Goal: Task Accomplishment & Management: Manage account settings

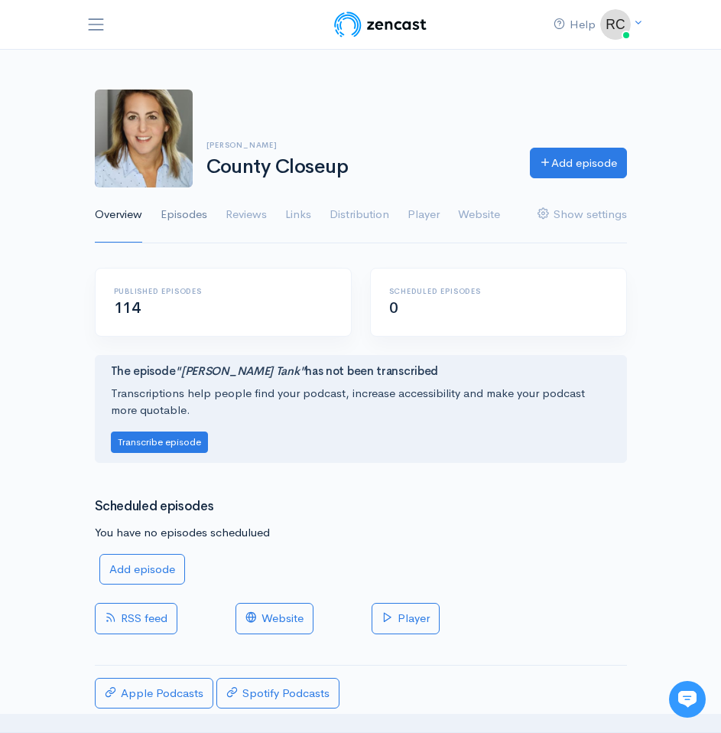
click at [196, 201] on link "Episodes" at bounding box center [184, 214] width 47 height 55
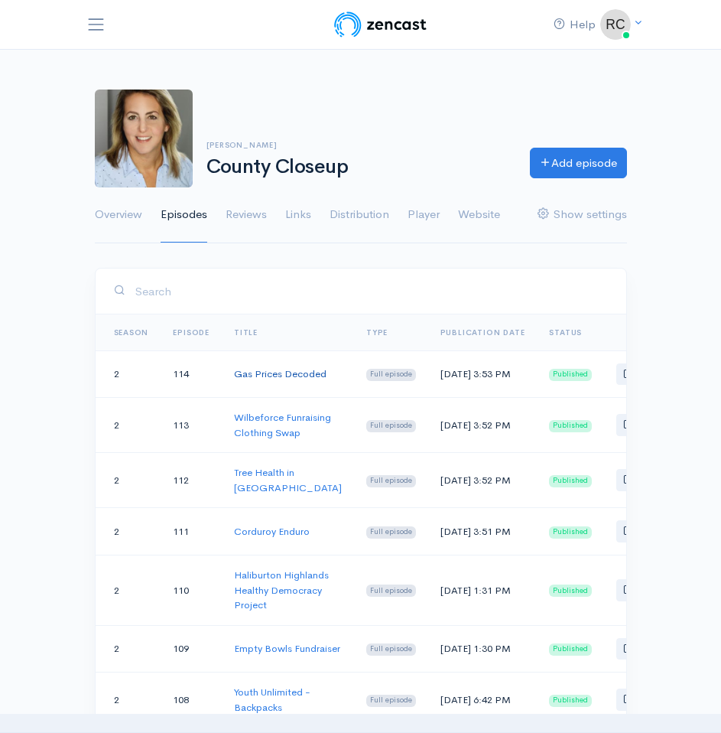
click at [273, 375] on link "Gas Prices Decoded" at bounding box center [280, 373] width 93 height 13
